Goal: Information Seeking & Learning: Learn about a topic

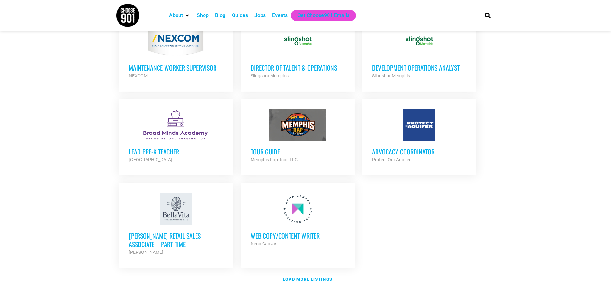
scroll to position [676, 0]
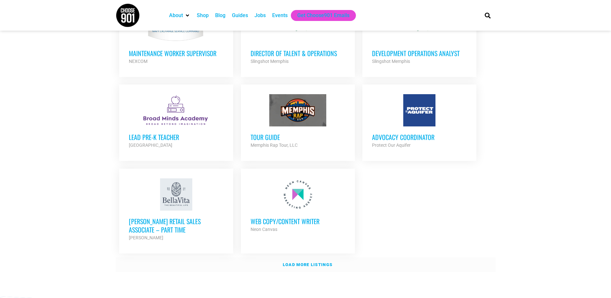
click at [314, 257] on link "Load more listings" at bounding box center [306, 264] width 380 height 15
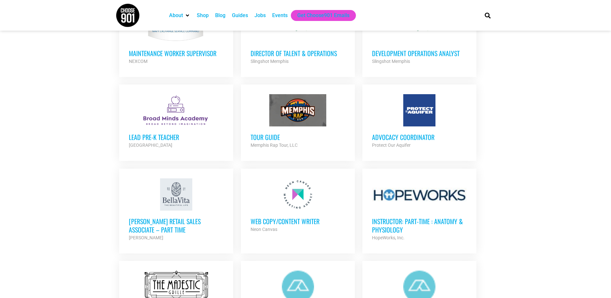
click at [293, 105] on div at bounding box center [298, 110] width 95 height 32
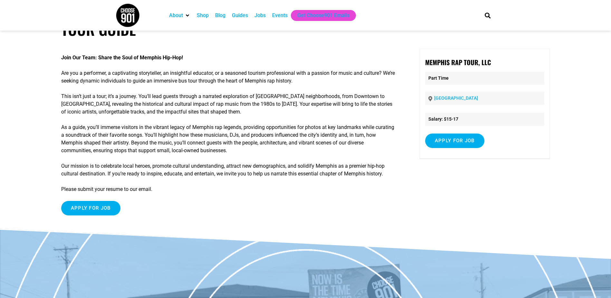
scroll to position [32, 0]
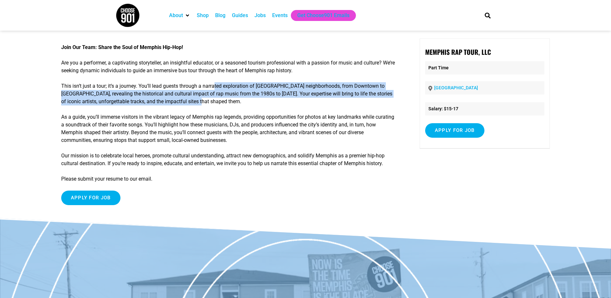
drag, startPoint x: 215, startPoint y: 80, endPoint x: 242, endPoint y: 101, distance: 34.0
click at [242, 101] on div "Join Our Team: Share the Soul of Memphis Hip-Hop! Are you a performer, a captiv…" at bounding box center [228, 124] width 334 height 172
drag, startPoint x: 242, startPoint y: 101, endPoint x: 188, endPoint y: 92, distance: 54.8
click at [188, 92] on p "This isn’t just a tour; it’s a journey. You’ll lead guests through a narrated e…" at bounding box center [228, 93] width 334 height 23
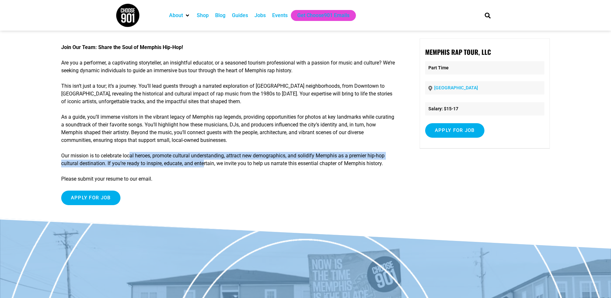
drag, startPoint x: 130, startPoint y: 156, endPoint x: 206, endPoint y: 163, distance: 75.3
click at [206, 163] on p "Our mission is to celebrate local heroes, promote cultural understanding, attra…" at bounding box center [228, 159] width 334 height 15
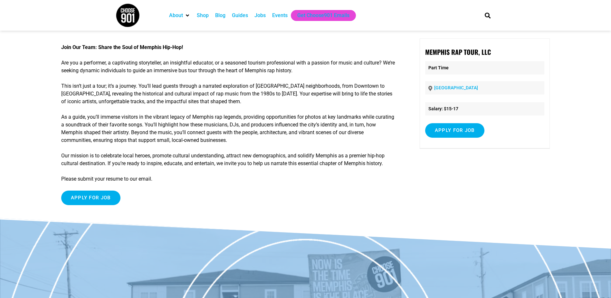
drag, startPoint x: 206, startPoint y: 163, endPoint x: 143, endPoint y: 140, distance: 66.8
click at [143, 140] on p "As a guide, you’ll immerse visitors in the vibrant legacy of Memphis rap legend…" at bounding box center [228, 128] width 334 height 31
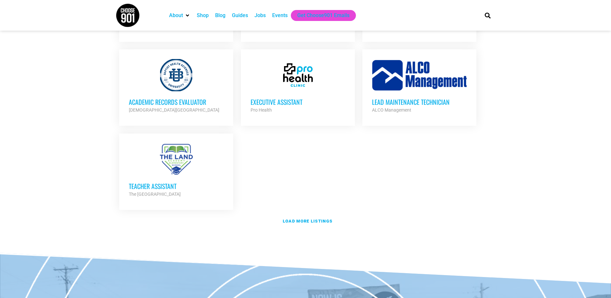
scroll to position [1385, 0]
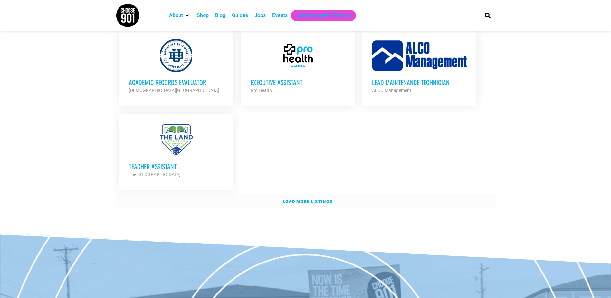
click at [306, 199] on strong "Load more listings" at bounding box center [308, 201] width 50 height 5
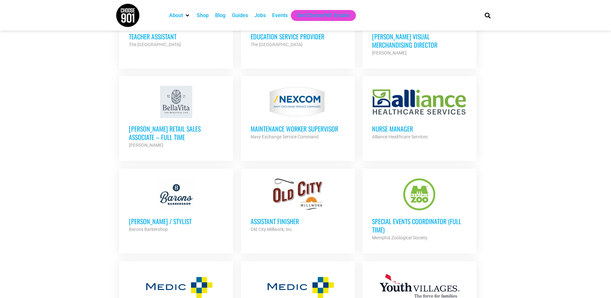
scroll to position [1514, 0]
